Goal: Task Accomplishment & Management: Use online tool/utility

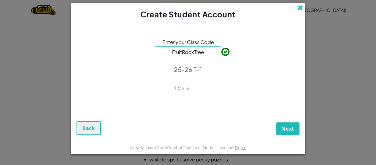
click at [302, 7] on span at bounding box center [301, 8] width 6 height 6
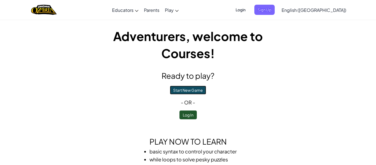
click at [187, 91] on button "Start New Game" at bounding box center [188, 90] width 36 height 9
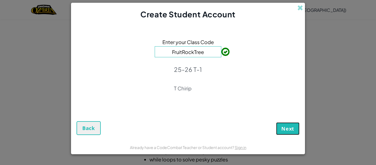
click at [286, 126] on span "Next" at bounding box center [288, 128] width 13 height 7
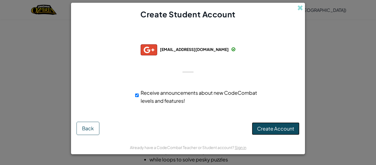
click at [273, 130] on span "Create Account" at bounding box center [275, 128] width 37 height 6
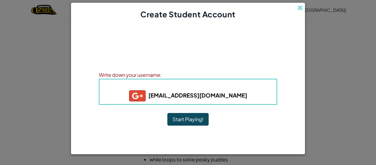
click at [196, 115] on button "Start Playing!" at bounding box center [188, 119] width 41 height 13
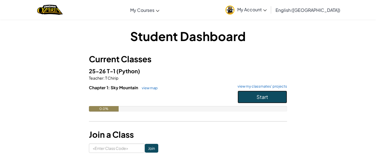
click at [275, 97] on button "Start" at bounding box center [263, 97] width 50 height 13
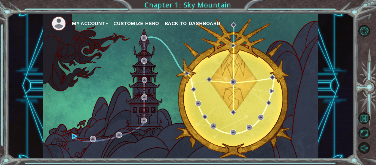
click at [275, 97] on div "My Account Customize Hero Back to Dashboard" at bounding box center [180, 85] width 275 height 145
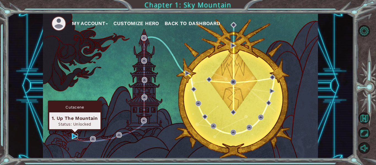
click at [74, 137] on img at bounding box center [75, 136] width 6 height 6
